Goal: Find specific page/section: Find specific page/section

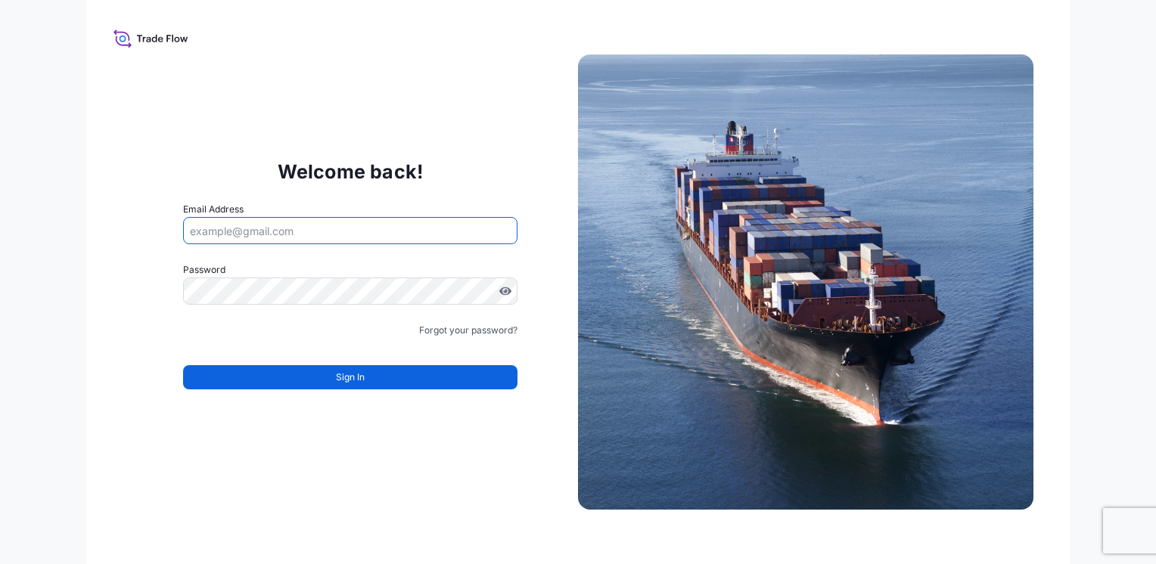
click at [283, 231] on input "Email Address" at bounding box center [350, 230] width 334 height 27
type input "[EMAIL_ADDRESS][DOMAIN_NAME]"
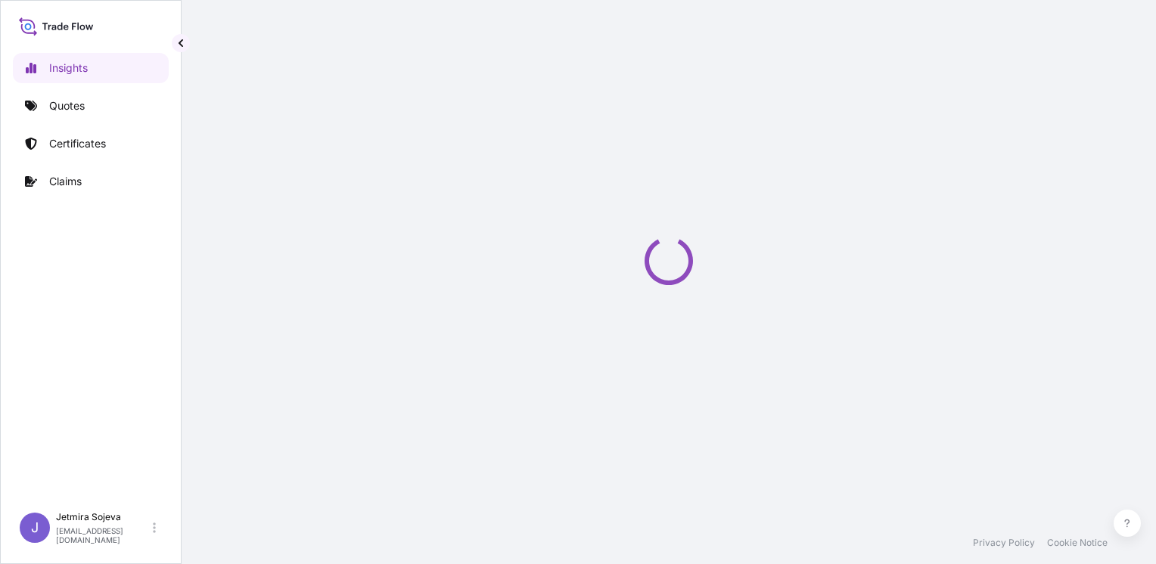
select select "2025"
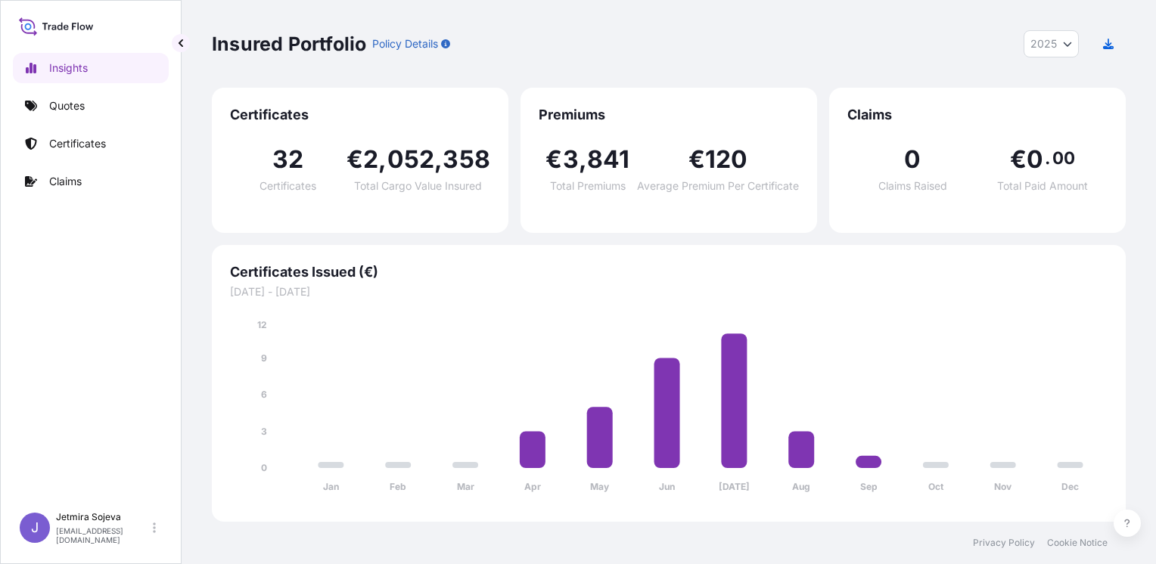
click at [496, 59] on div "Insured Portfolio Policy Details 2025 2025 2024 2023 2022" at bounding box center [669, 44] width 914 height 88
click at [104, 150] on p "Certificates" at bounding box center [77, 143] width 57 height 15
